Goal: Communication & Community: Answer question/provide support

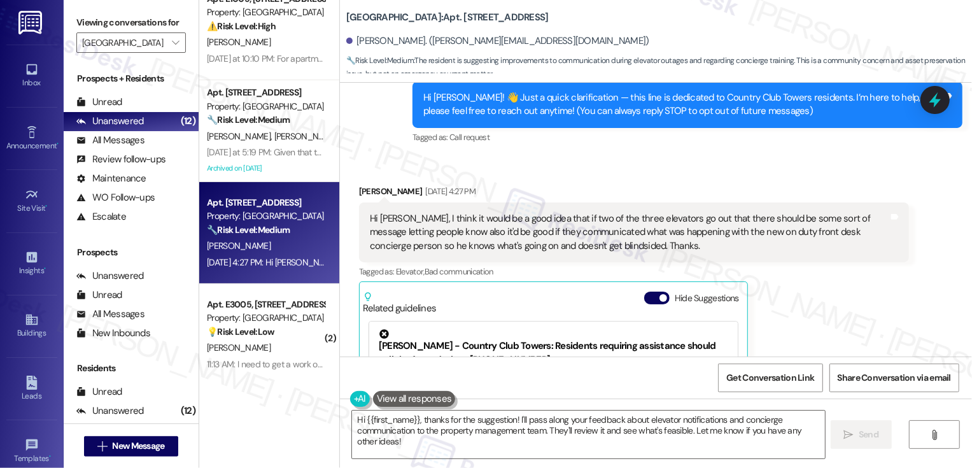
scroll to position [105, 0]
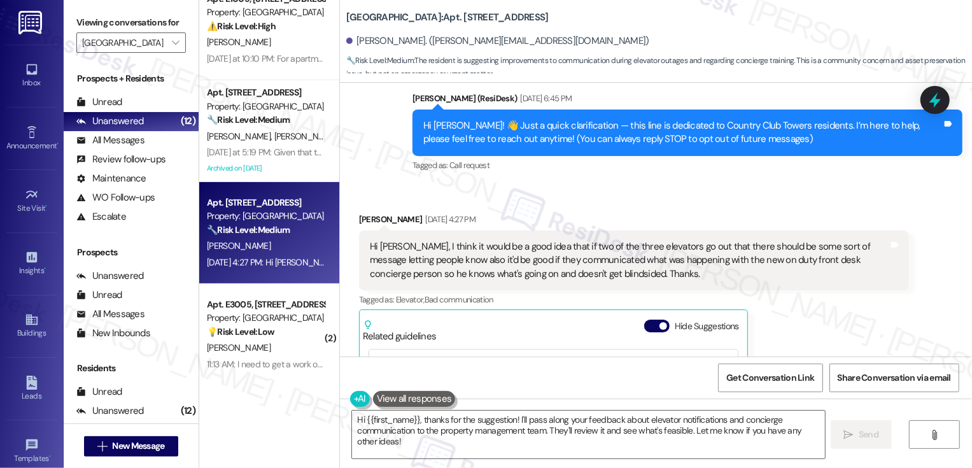
click at [425, 437] on textarea "Hi {{first_name}}, thanks for the suggestion! I'll pass along your feedback abo…" at bounding box center [588, 435] width 473 height 48
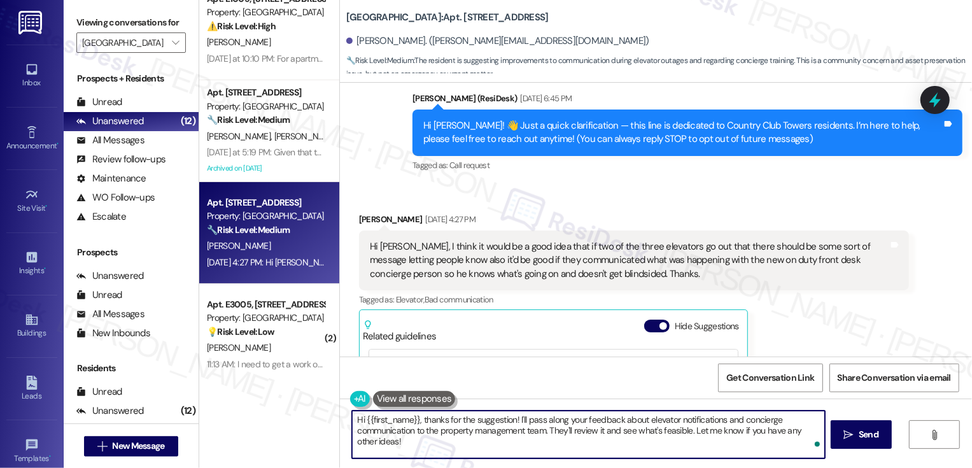
scroll to position [238, 0]
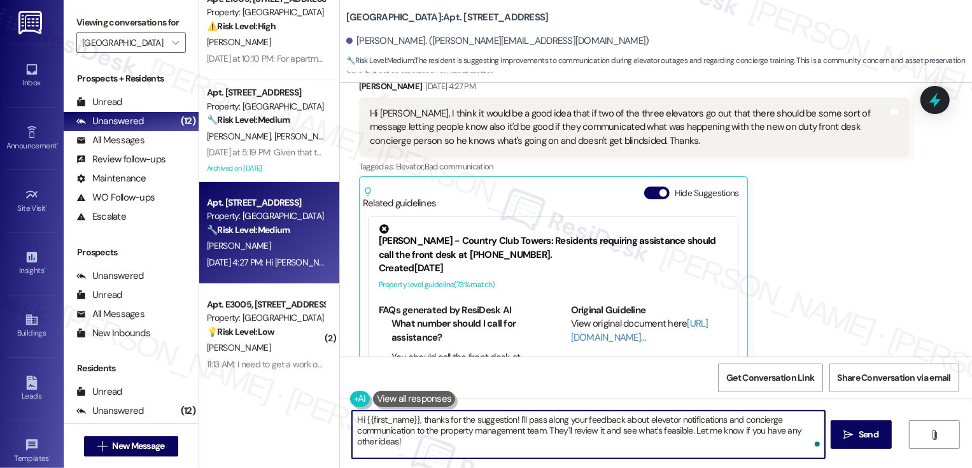
click at [468, 444] on textarea "Hi {{first_name}}, thanks for the suggestion! I'll pass along your feedback abo…" at bounding box center [588, 435] width 473 height 48
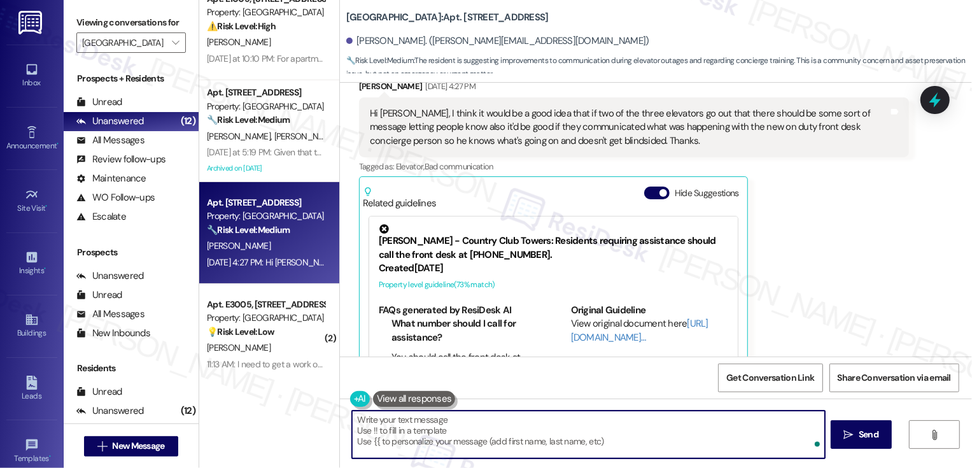
paste textarea "Hi [PERSON_NAME], thanks for sharing your suggestion! Clear communication durin…"
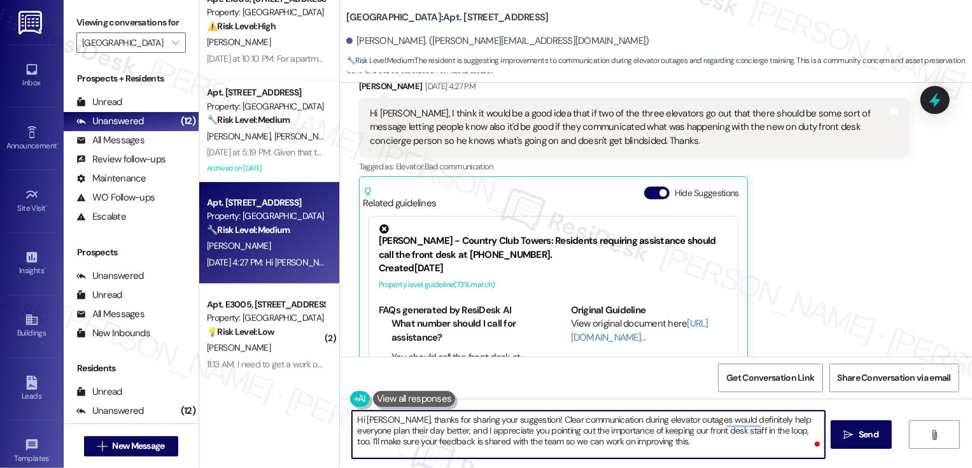
click at [394, 419] on textarea "Hi [PERSON_NAME], thanks for sharing your suggestion! Clear communication durin…" at bounding box center [588, 435] width 473 height 48
click at [647, 190] on button "Hide Suggestions" at bounding box center [656, 192] width 25 height 13
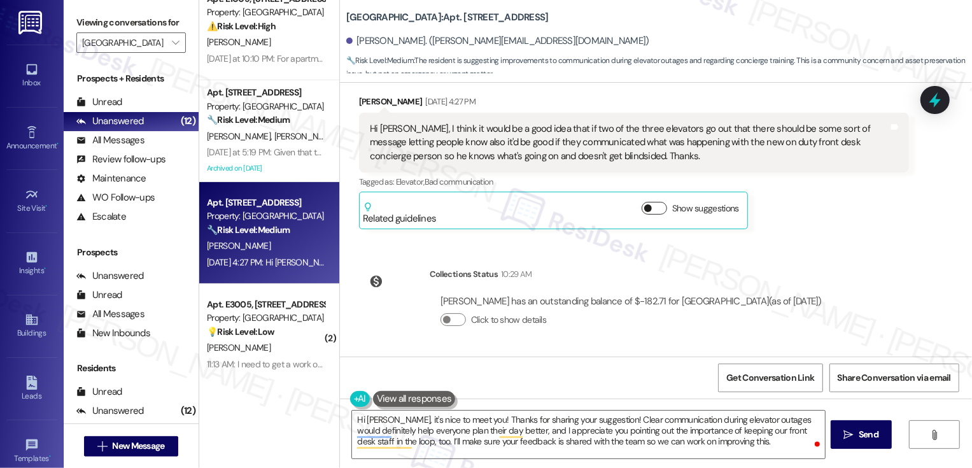
scroll to position [222, 0]
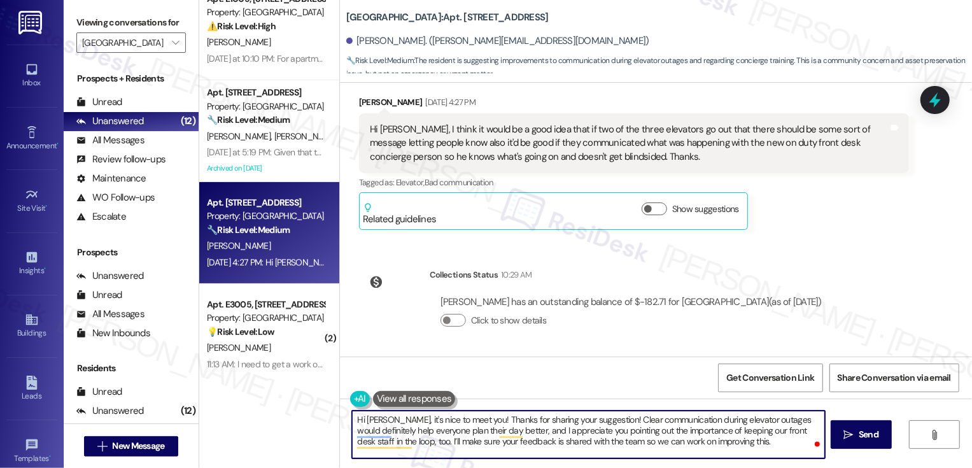
drag, startPoint x: 601, startPoint y: 419, endPoint x: 559, endPoint y: 421, distance: 42.7
click at [559, 421] on textarea "Hi [PERSON_NAME], it's nice to meet you! Thanks for sharing your suggestion! Cl…" at bounding box center [588, 435] width 473 height 48
click at [556, 433] on textarea "Hi [PERSON_NAME], it's nice to meet you! Thanks for sharing your feedback. Clea…" at bounding box center [588, 435] width 473 height 48
click at [409, 437] on textarea "Hi [PERSON_NAME], it's nice to meet you! Thanks for sharing your feedback. Clea…" at bounding box center [588, 435] width 473 height 48
click at [535, 444] on textarea "Hi [PERSON_NAME], it's nice to meet you! Thanks for sharing your feedback. Clea…" at bounding box center [588, 435] width 473 height 48
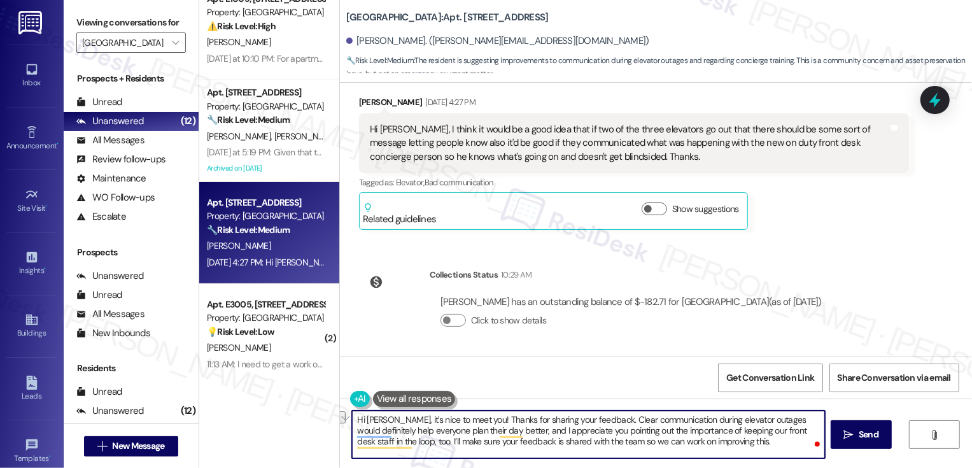
drag, startPoint x: 748, startPoint y: 442, endPoint x: 597, endPoint y: 444, distance: 150.9
click at [597, 444] on textarea "Hi [PERSON_NAME], it's nice to meet you! Thanks for sharing your feedback. Clea…" at bounding box center [588, 435] width 473 height 48
click at [604, 423] on textarea "Hi [PERSON_NAME], it's nice to meet you! Thanks for sharing your feedback. Clea…" at bounding box center [588, 435] width 473 height 48
click at [748, 420] on textarea "Hi [PERSON_NAME], it's nice to meet you! Thanks for sharing your feedback. Comm…" at bounding box center [588, 435] width 473 height 48
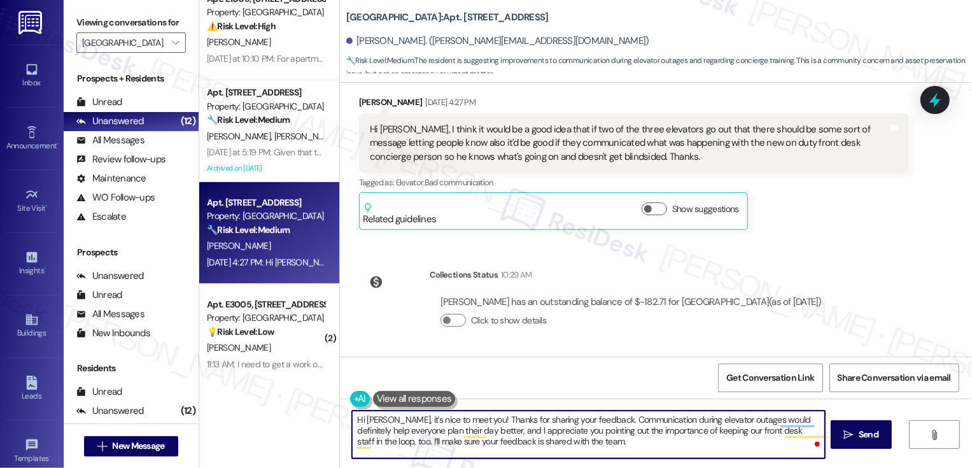
drag, startPoint x: 598, startPoint y: 419, endPoint x: 608, endPoint y: 425, distance: 12.2
click at [608, 425] on textarea "Hi [PERSON_NAME], it's nice to meet you! Thanks for sharing your feedback. Comm…" at bounding box center [588, 435] width 473 height 48
click at [597, 428] on textarea "Hi [PERSON_NAME], it's nice to meet you! Thanks for sharing your feedback. Comm…" at bounding box center [588, 435] width 473 height 48
drag, startPoint x: 593, startPoint y: 421, endPoint x: 683, endPoint y: 419, distance: 90.4
click at [683, 419] on textarea "Hi [PERSON_NAME], it's nice to meet you! Thanks for sharing your feedback. Comm…" at bounding box center [588, 435] width 473 height 48
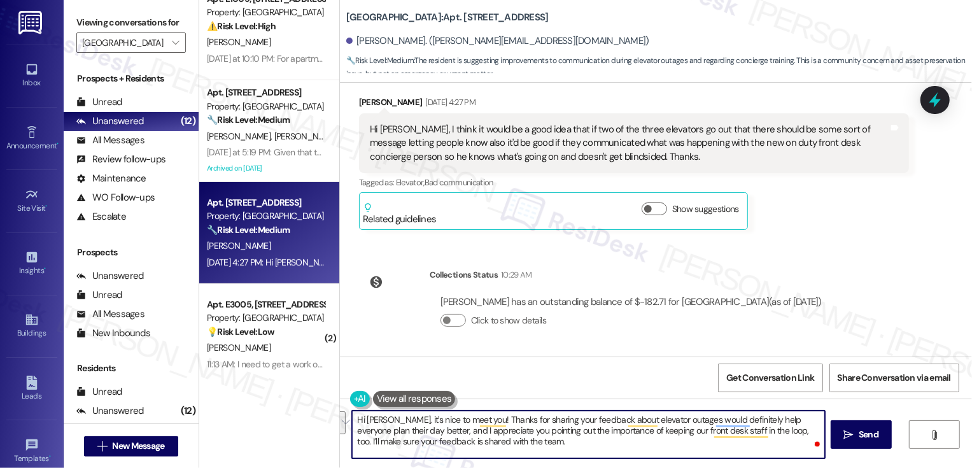
drag, startPoint x: 684, startPoint y: 420, endPoint x: 763, endPoint y: 433, distance: 80.0
click at [763, 433] on textarea "Hi [PERSON_NAME], it's nice to meet you! Thanks for sharing your feedback about…" at bounding box center [588, 435] width 473 height 48
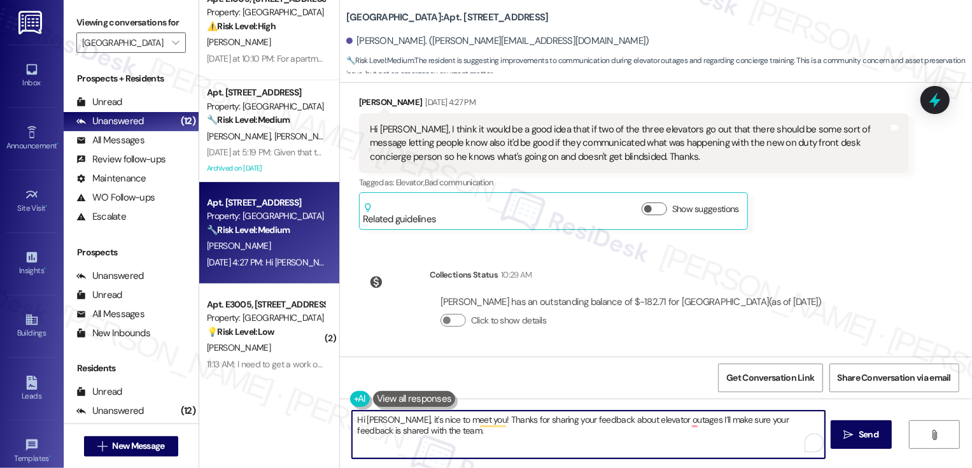
click at [670, 435] on textarea "Hi [PERSON_NAME], it's nice to meet you! Thanks for sharing your feedback about…" at bounding box center [588, 435] width 473 height 48
click at [682, 422] on textarea "Hi [PERSON_NAME], it's nice to meet you! Thanks for sharing your feedback about…" at bounding box center [588, 435] width 473 height 48
click at [672, 426] on textarea "Hi [PERSON_NAME], it's nice to meet you! Thanks for sharing your feedback about…" at bounding box center [588, 435] width 473 height 48
type textarea "Hi [PERSON_NAME], it's nice to meet you! Thanks for sharing your feedback about…"
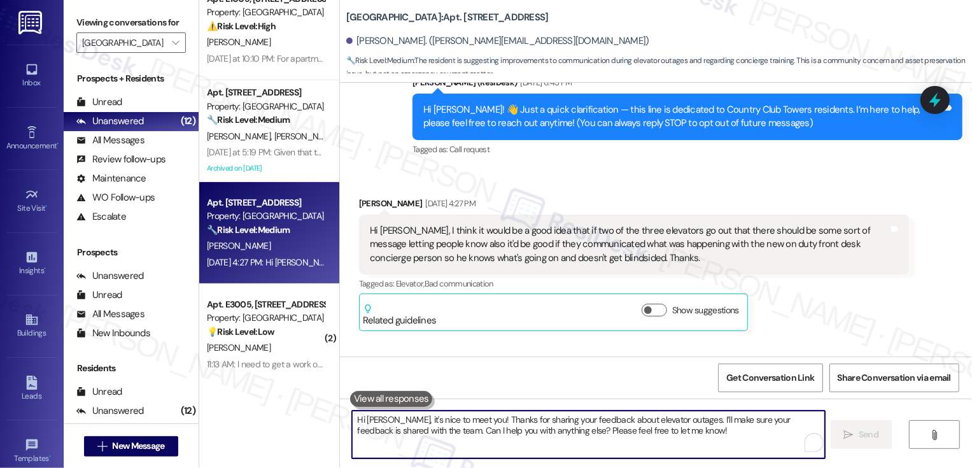
scroll to position [104, 0]
